Goal: Check status: Check status

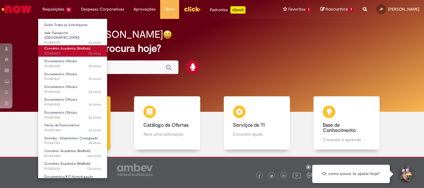
click at [61, 46] on span "Convênio Academia (Wellhub)" at bounding box center [67, 48] width 46 height 5
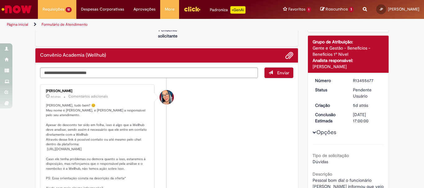
scroll to position [93, 0]
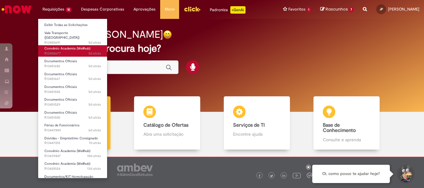
click at [59, 46] on span "Convênio Academia (Wellhub)" at bounding box center [67, 48] width 46 height 5
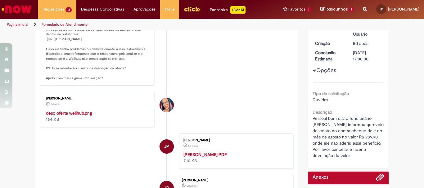
scroll to position [141, 0]
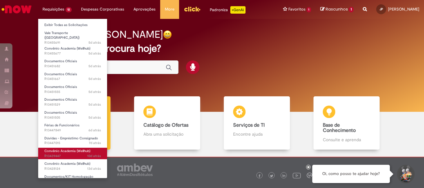
click at [67, 150] on span "Convênio Academia (Wellhub)" at bounding box center [67, 151] width 46 height 5
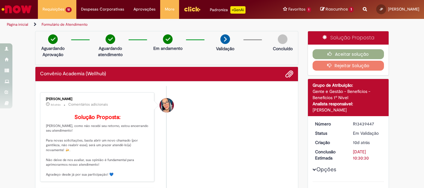
scroll to position [124, 0]
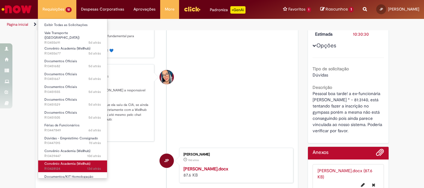
click at [69, 162] on span "Convênio Academia (Wellhub)" at bounding box center [67, 164] width 46 height 5
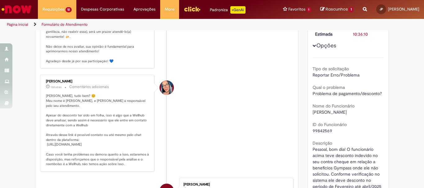
scroll to position [217, 0]
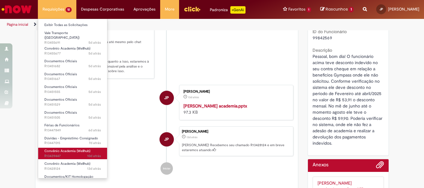
click at [61, 149] on span "Convênio Academia (Wellhub)" at bounding box center [67, 151] width 46 height 5
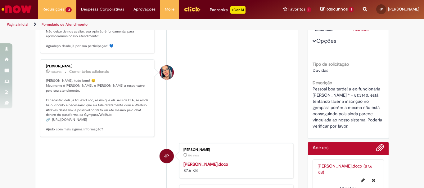
scroll to position [160, 0]
